Goal: Task Accomplishment & Management: Manage account settings

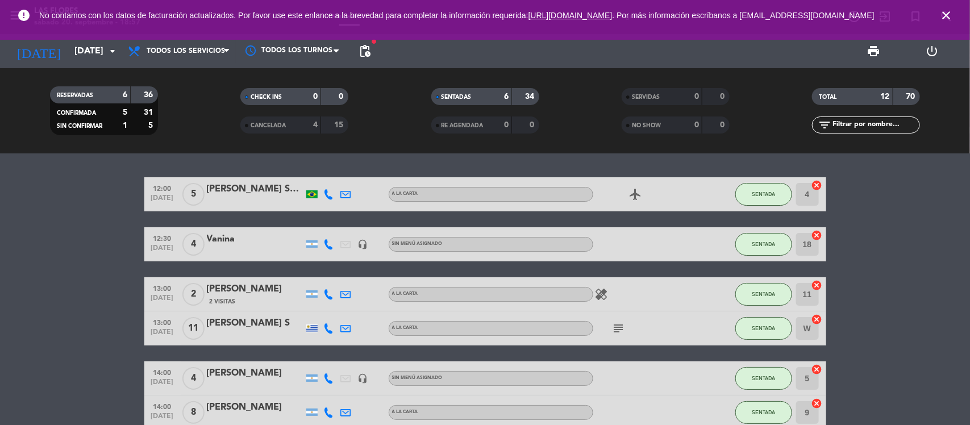
click at [942, 16] on icon "close" at bounding box center [947, 16] width 14 height 14
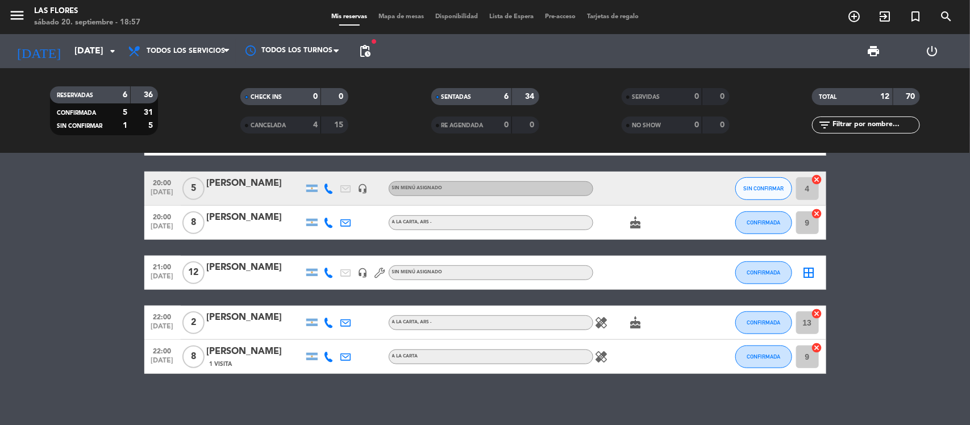
scroll to position [313, 0]
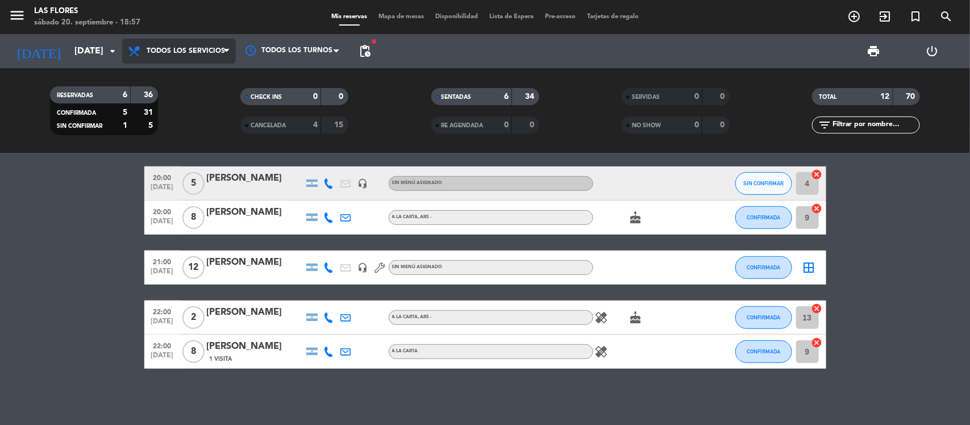
click at [172, 52] on span "Todos los servicios" at bounding box center [186, 51] width 78 height 8
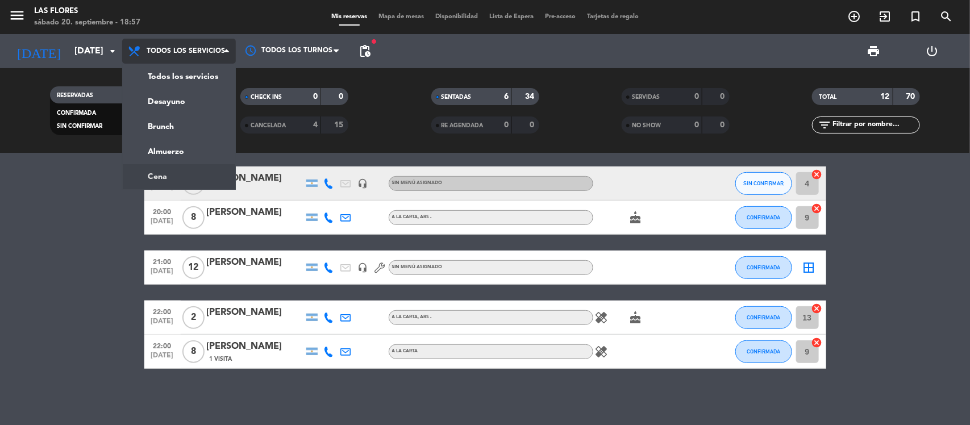
click at [192, 178] on ng-component "menu Las [PERSON_NAME][DATE] 20. septiembre - 18:57 Mis reservas Mapa de mesas …" at bounding box center [485, 212] width 970 height 425
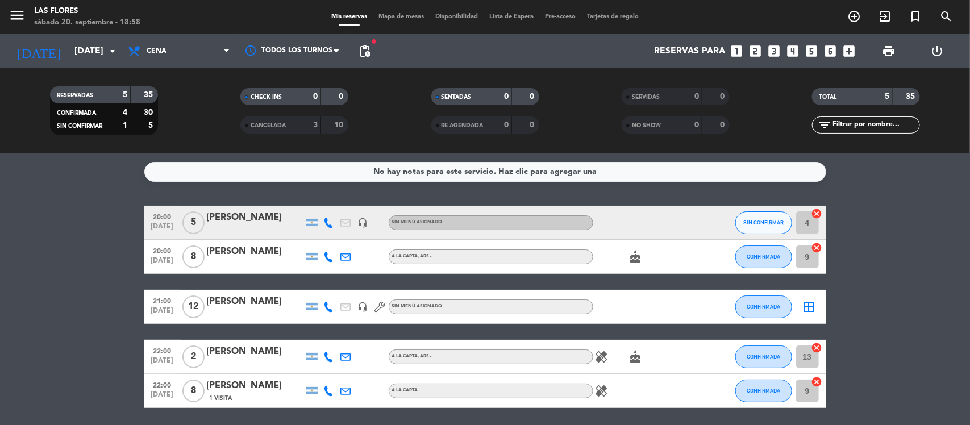
scroll to position [39, 0]
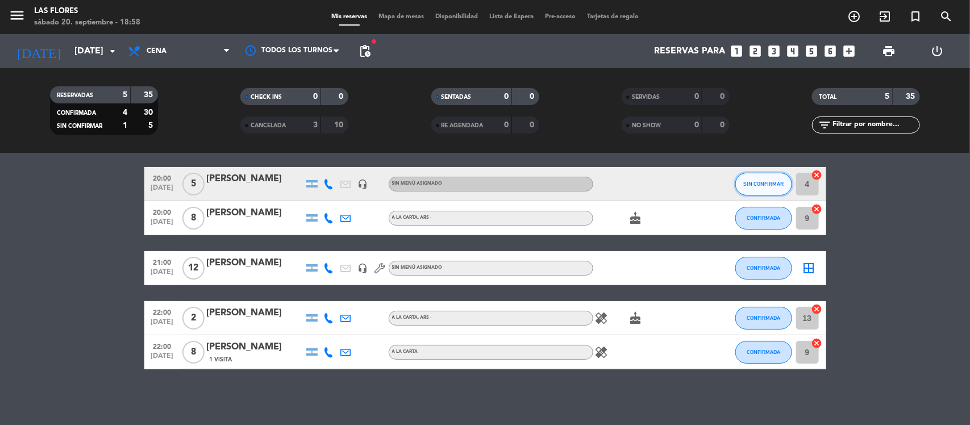
click at [740, 184] on button "SIN CONFIRMAR" at bounding box center [764, 184] width 57 height 23
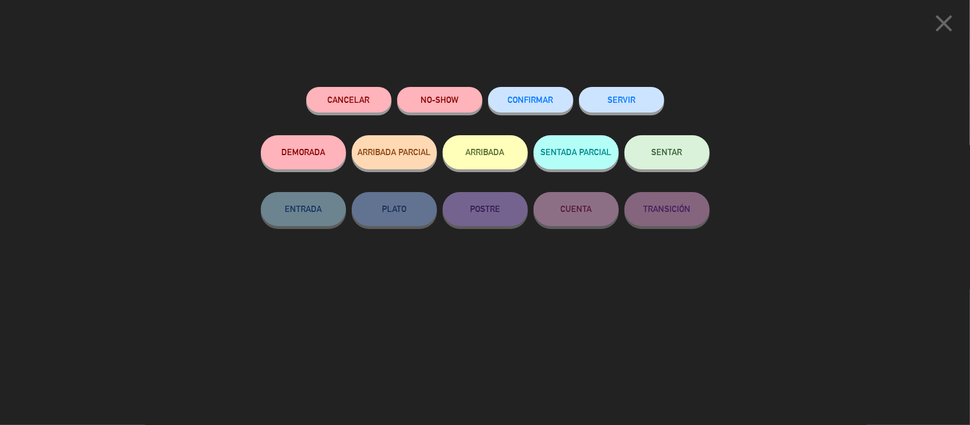
click at [553, 109] on button "CONFIRMAR" at bounding box center [530, 100] width 85 height 26
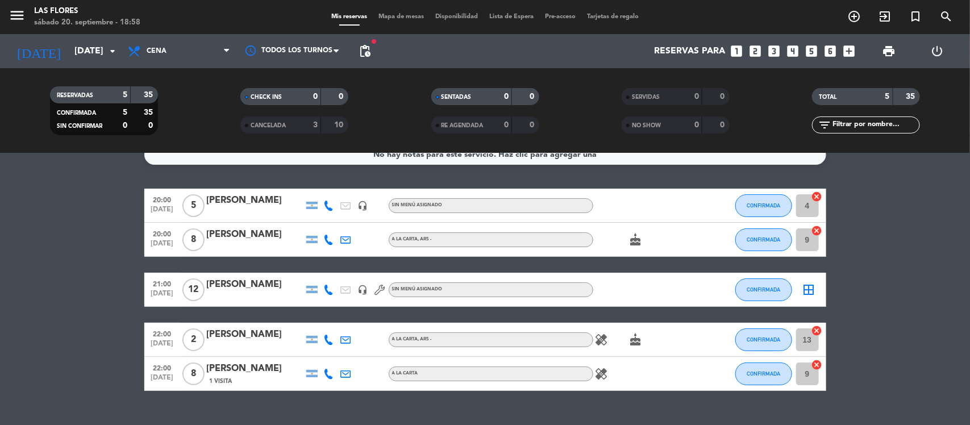
scroll to position [0, 0]
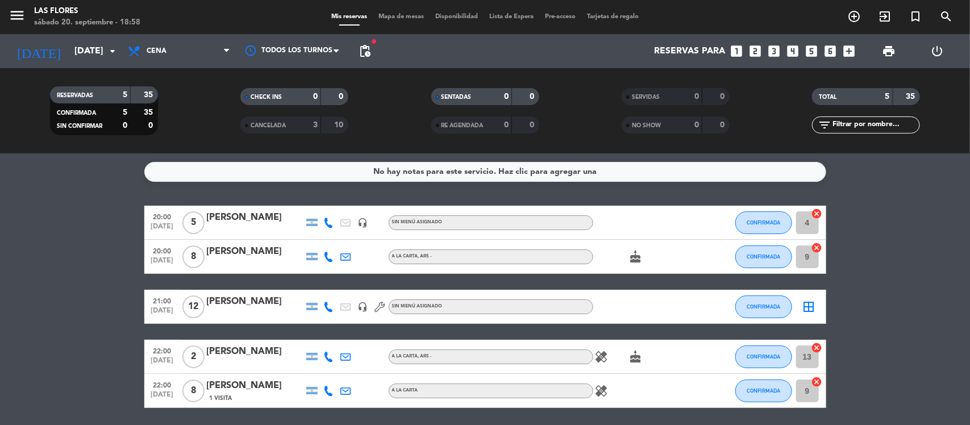
click at [259, 354] on div "[PERSON_NAME]" at bounding box center [255, 351] width 97 height 15
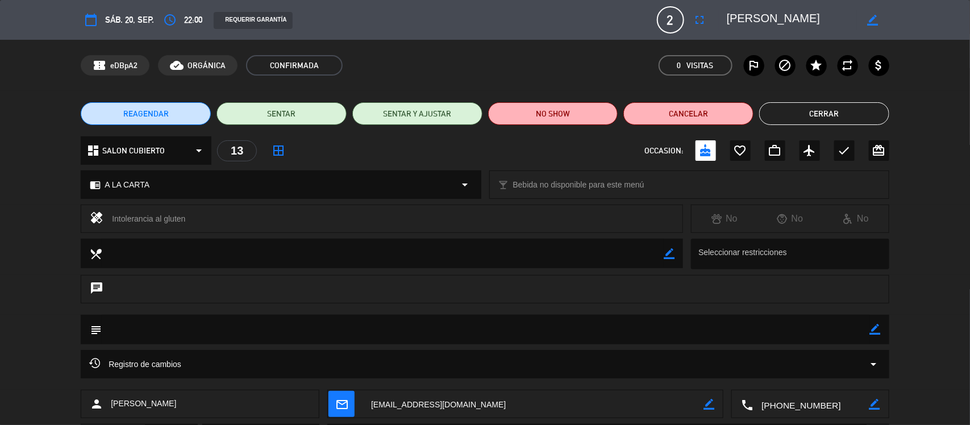
click at [853, 121] on button "Cerrar" at bounding box center [824, 113] width 130 height 23
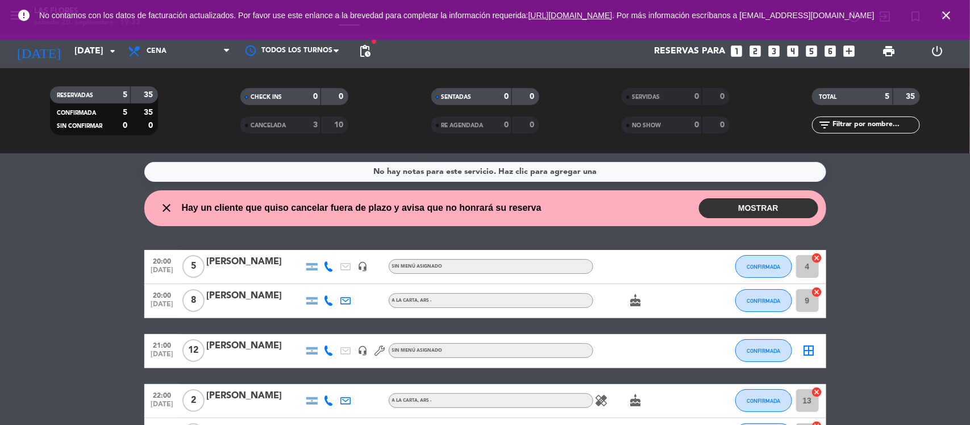
click at [728, 201] on button "MOSTRAR" at bounding box center [758, 208] width 119 height 20
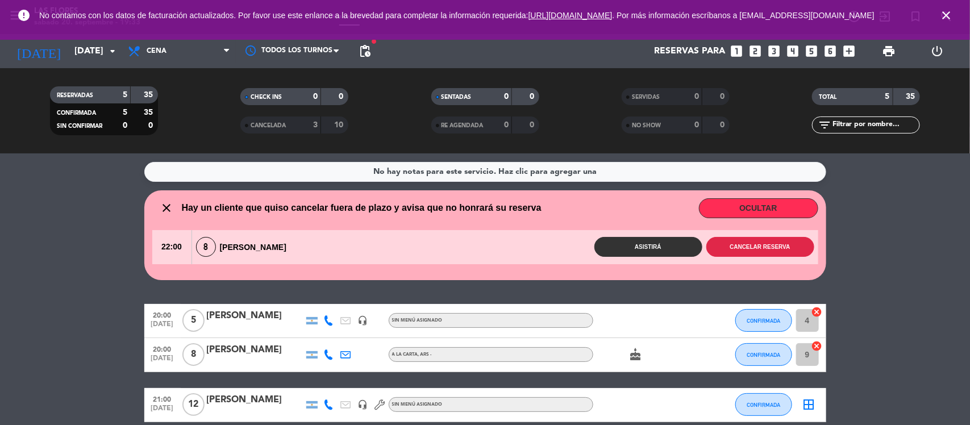
click at [748, 248] on button "Cancelar reserva" at bounding box center [761, 247] width 108 height 20
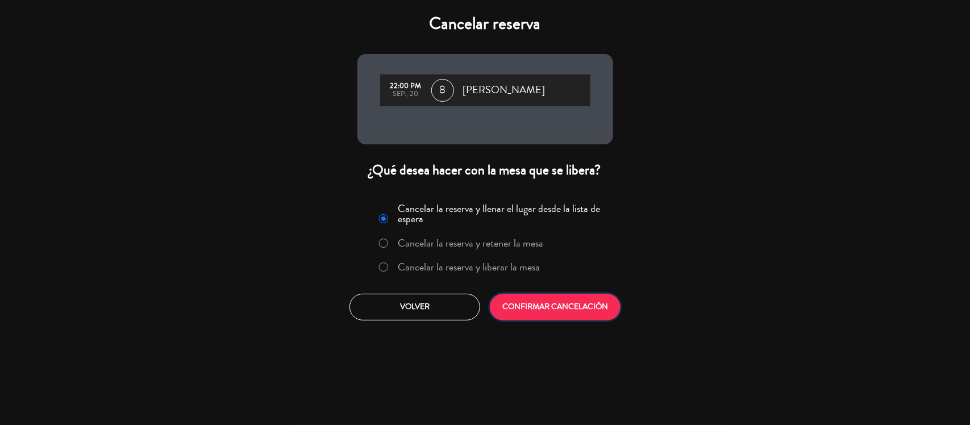
click at [561, 301] on button "CONFIRMAR CANCELACIÓN" at bounding box center [555, 307] width 131 height 27
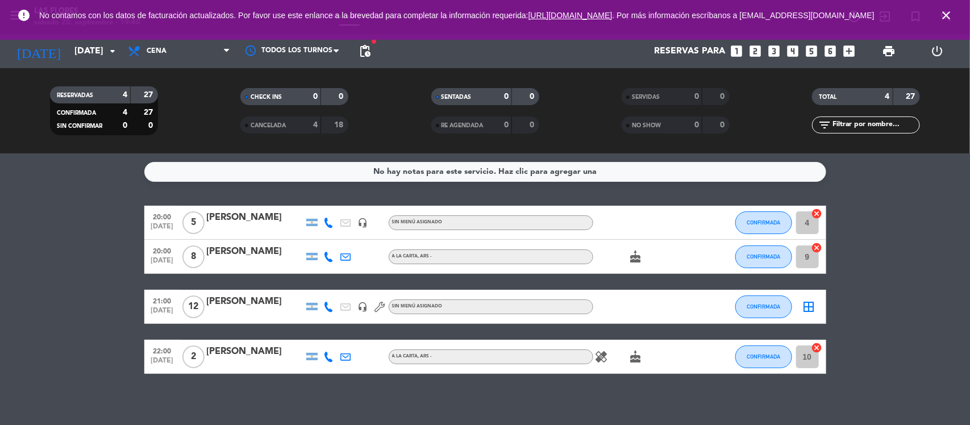
click at [372, 5] on span "No contamos con los datos de facturación actualizados. Por favor use este enlan…" at bounding box center [485, 15] width 892 height 24
